Goal: Use online tool/utility: Utilize a website feature to perform a specific function

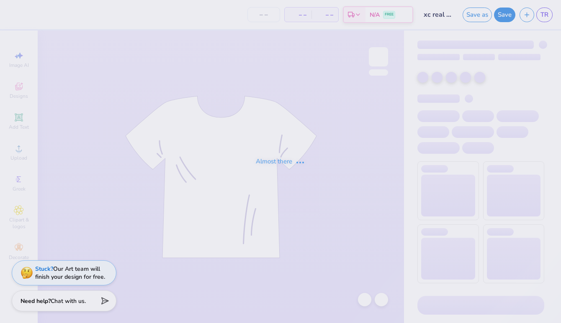
type input "xc real alt"
type input "17"
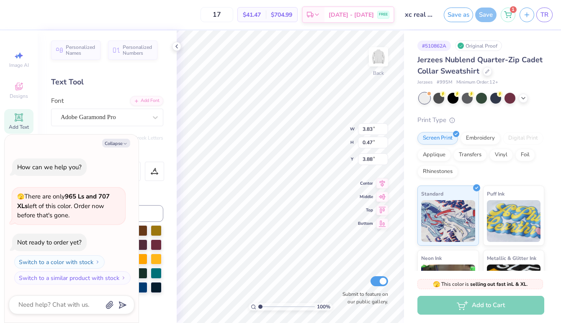
type textarea "x"
type input "4.10"
type textarea "x"
drag, startPoint x: 258, startPoint y: 305, endPoint x: 279, endPoint y: 303, distance: 21.0
type input "4.46"
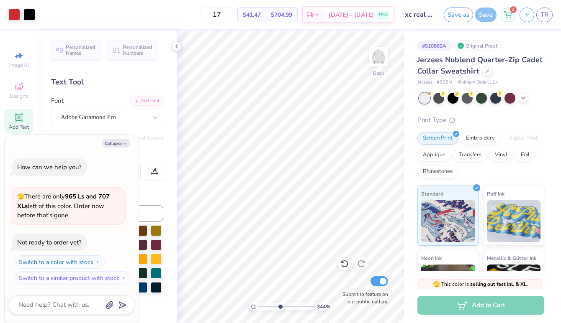
click at [279, 303] on input "range" at bounding box center [286, 307] width 56 height 8
type textarea "x"
type input "4.17"
type textarea "x"
drag, startPoint x: 280, startPoint y: 309, endPoint x: 256, endPoint y: 309, distance: 23.4
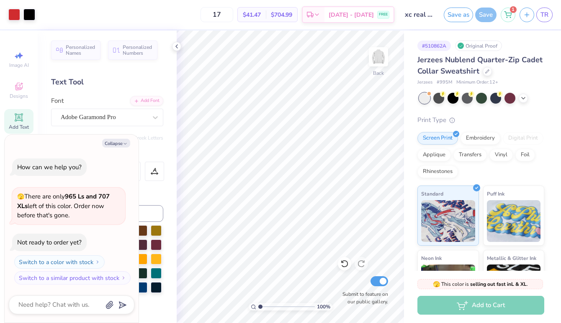
type input "1"
click at [258, 309] on input "range" at bounding box center [286, 307] width 56 height 8
click at [457, 17] on button "Save as" at bounding box center [457, 13] width 29 height 15
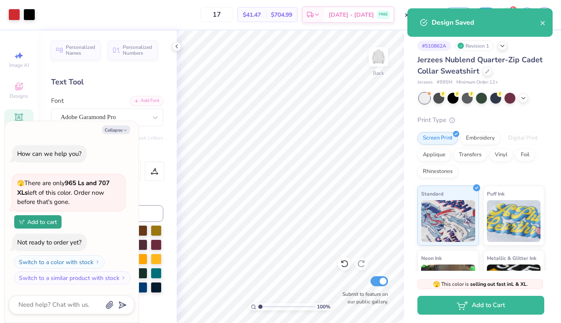
type textarea "x"
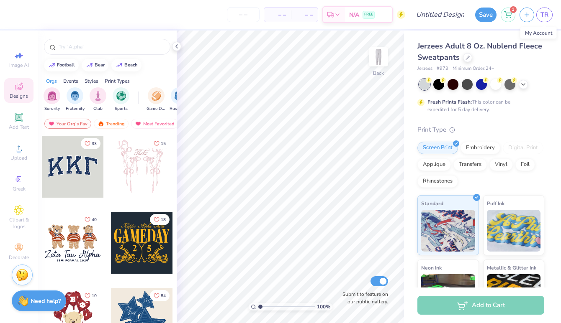
click at [276, 11] on span "– –" at bounding box center [277, 14] width 17 height 9
click at [12, 123] on div "Add Text" at bounding box center [18, 121] width 29 height 25
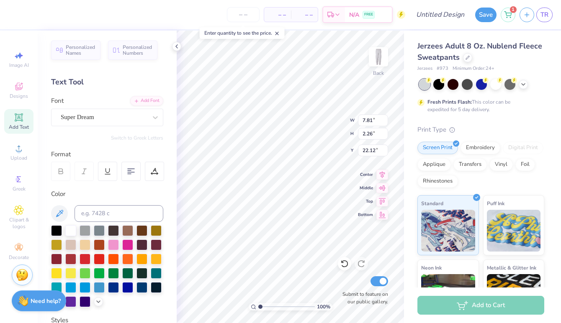
type input "4.03"
type input "1.17"
type input "23.21"
click at [147, 233] on div at bounding box center [141, 230] width 11 height 11
click at [59, 231] on div at bounding box center [56, 230] width 11 height 11
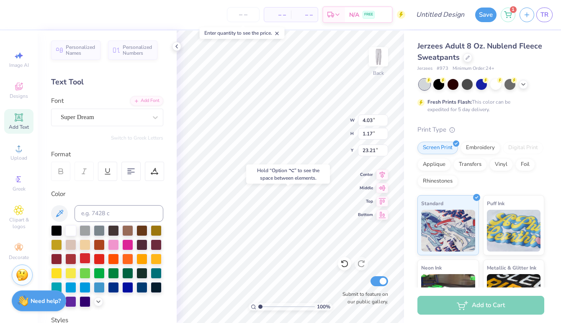
click at [86, 256] on div at bounding box center [84, 258] width 11 height 11
type input "19.81"
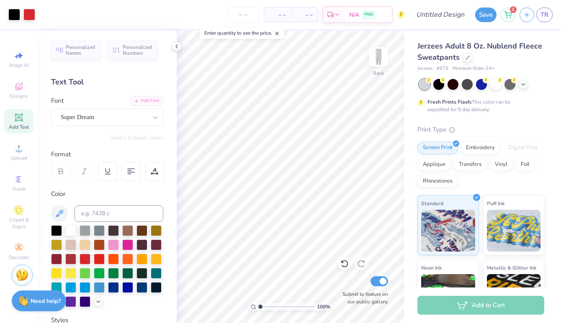
click at [277, 13] on span "– –" at bounding box center [277, 14] width 17 height 9
click at [279, 15] on span "– –" at bounding box center [277, 14] width 17 height 9
click at [248, 15] on input "number" at bounding box center [243, 14] width 33 height 15
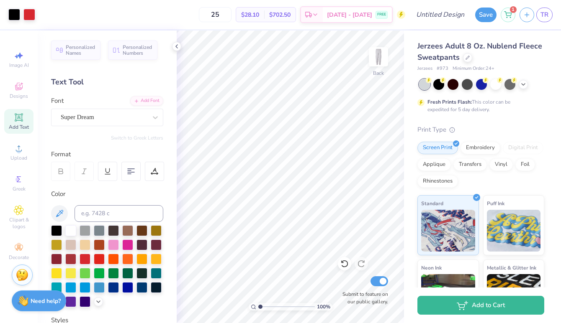
type input "25"
